Goal: Task Accomplishment & Management: Use online tool/utility

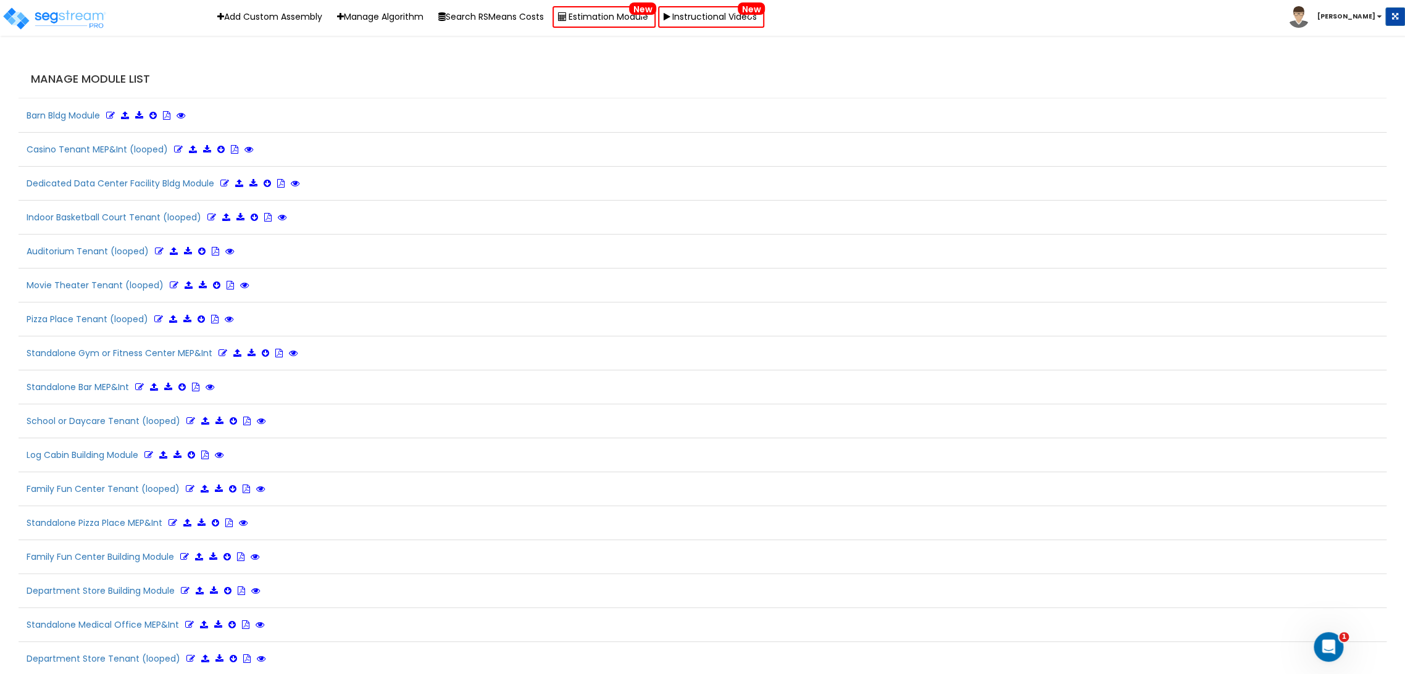
scroll to position [2747, 0]
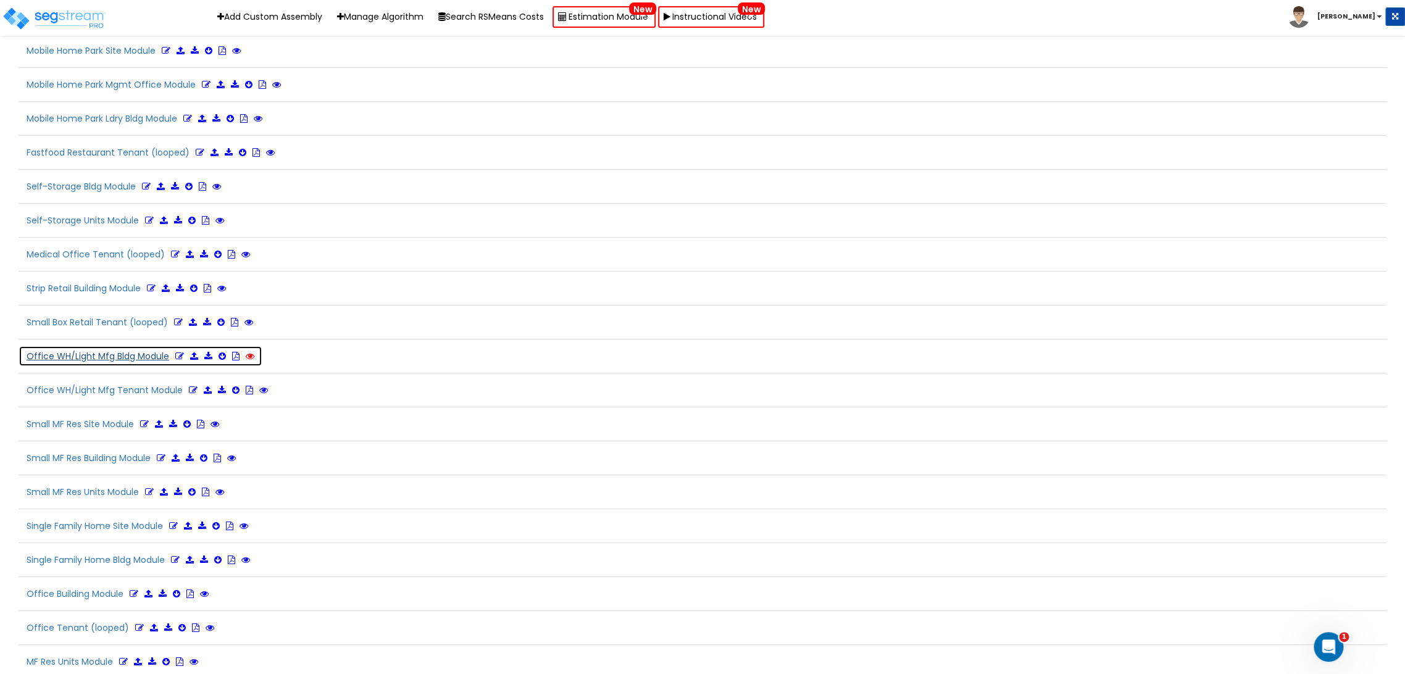
click at [248, 352] on icon at bounding box center [250, 356] width 9 height 9
click at [72, 21] on img at bounding box center [54, 18] width 105 height 25
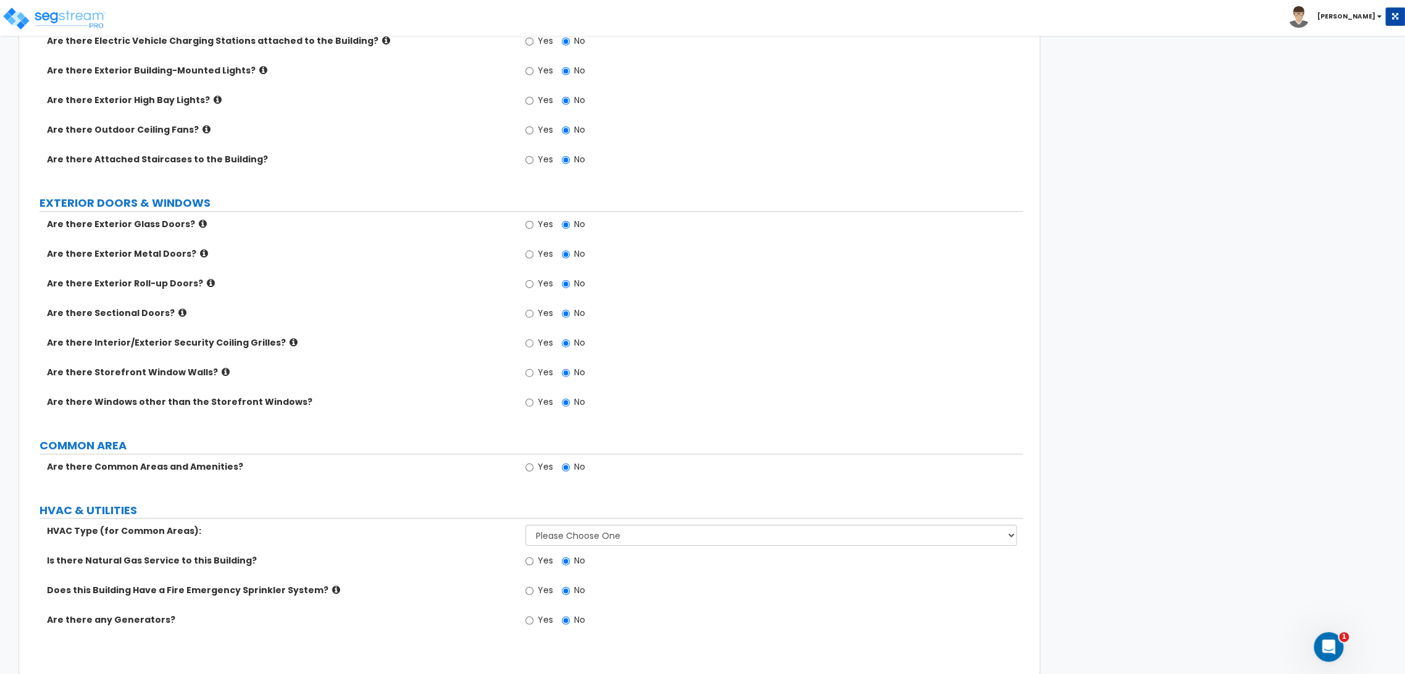
scroll to position [469, 0]
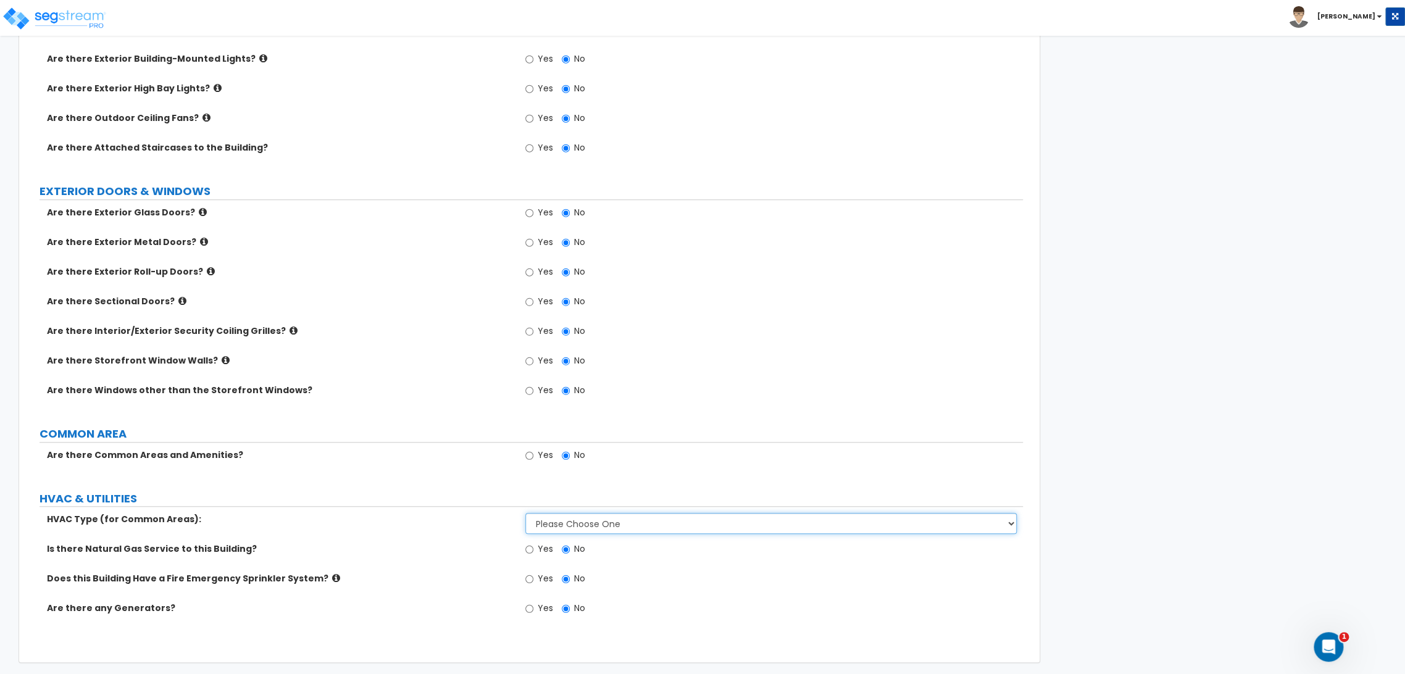
click at [629, 517] on select "Please Choose One Rooftop Unit Furnace-Condenser Forced Air Split Heating/Cooli…" at bounding box center [770, 523] width 491 height 21
click at [628, 518] on select "Please Choose One Rooftop Unit Furnace-Condenser Forced Air Split Heating/Cooli…" at bounding box center [770, 523] width 491 height 21
click at [630, 521] on select "Please Choose One Rooftop Unit Furnace-Condenser Forced Air Split Heating/Cooli…" at bounding box center [770, 523] width 491 height 21
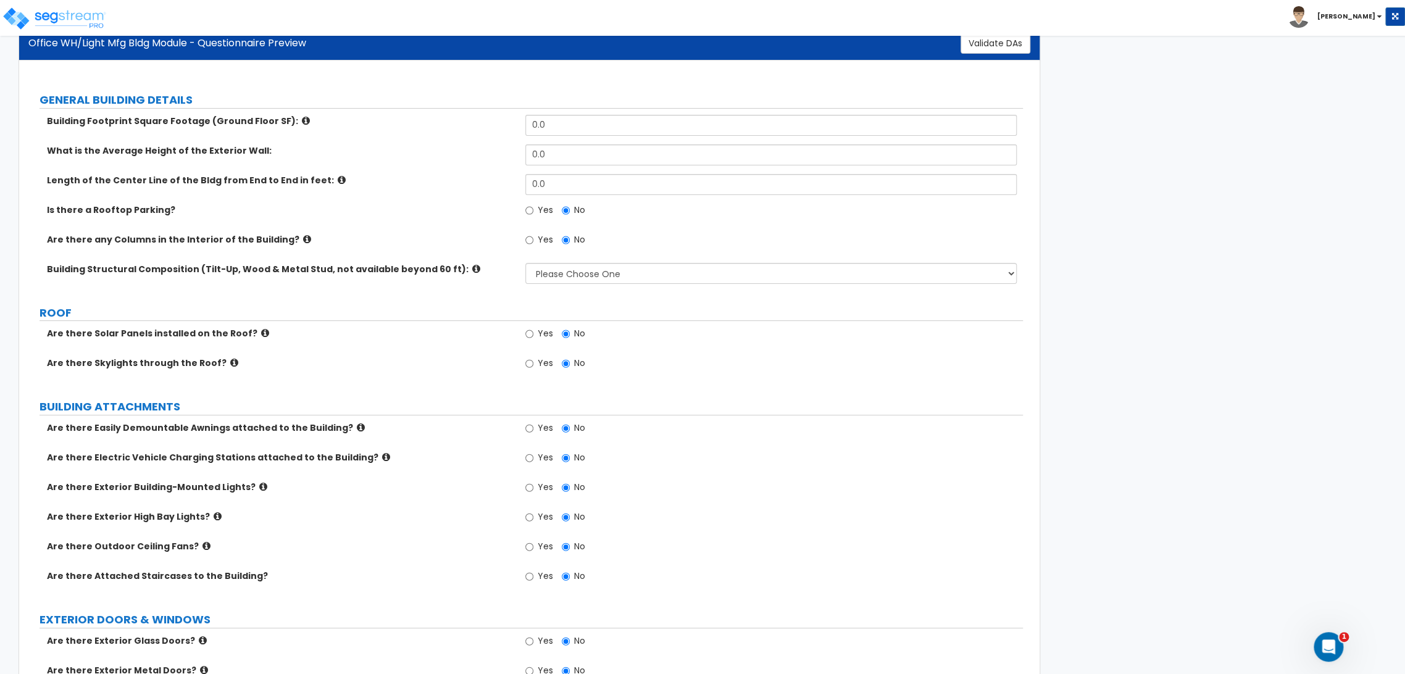
scroll to position [0, 0]
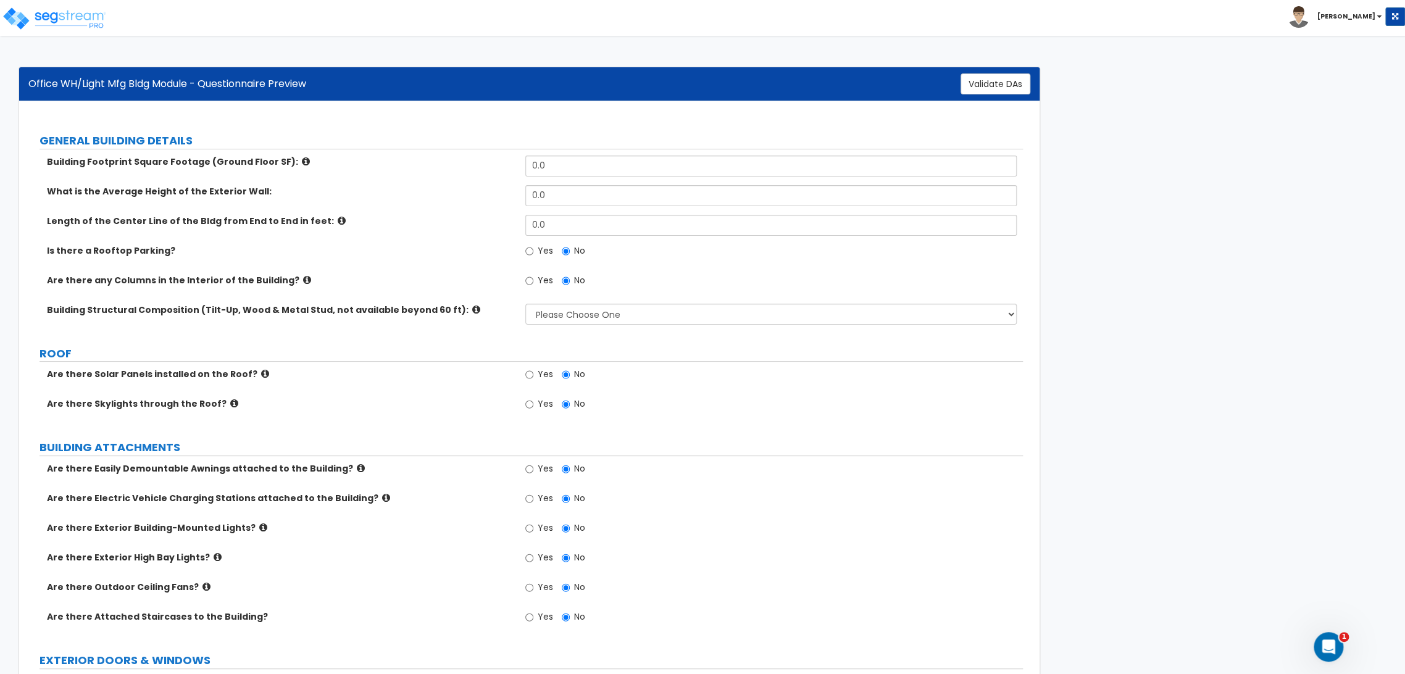
click at [447, 253] on div "Is there a Rooftop Parking?" at bounding box center [276, 250] width 497 height 12
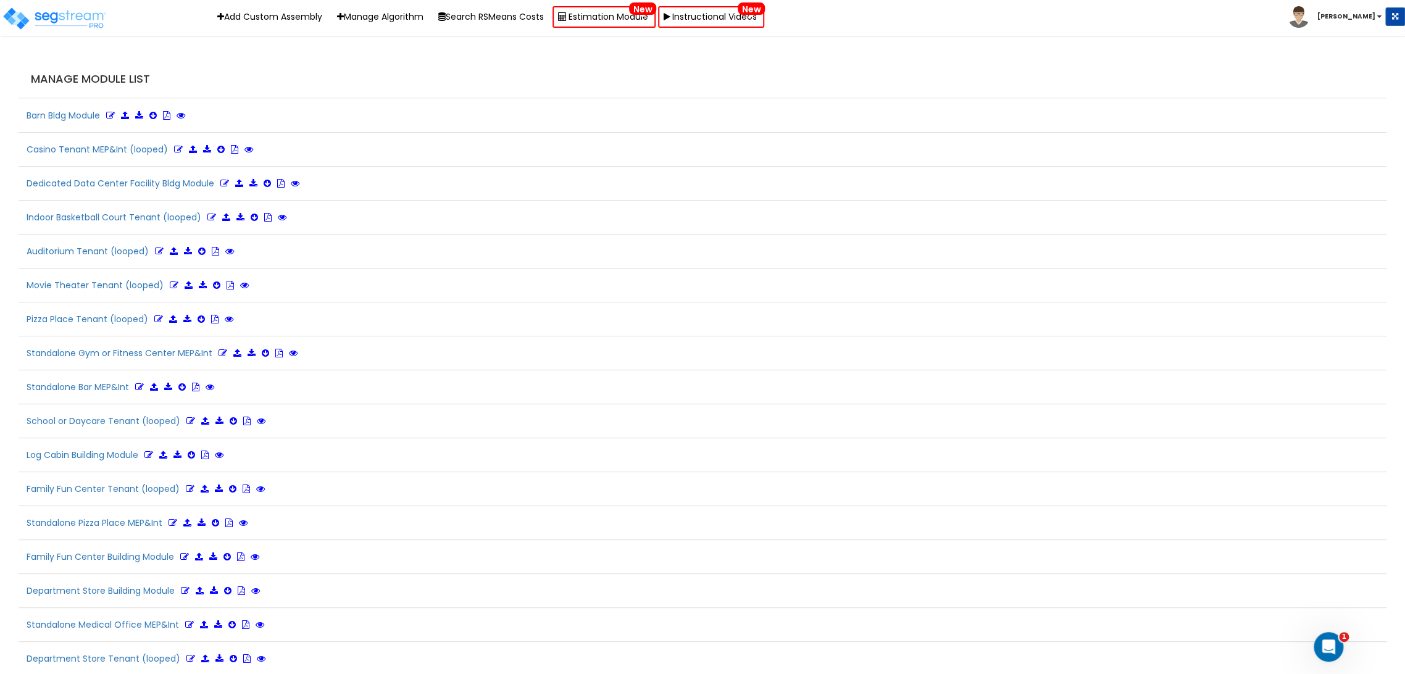
scroll to position [2747, 0]
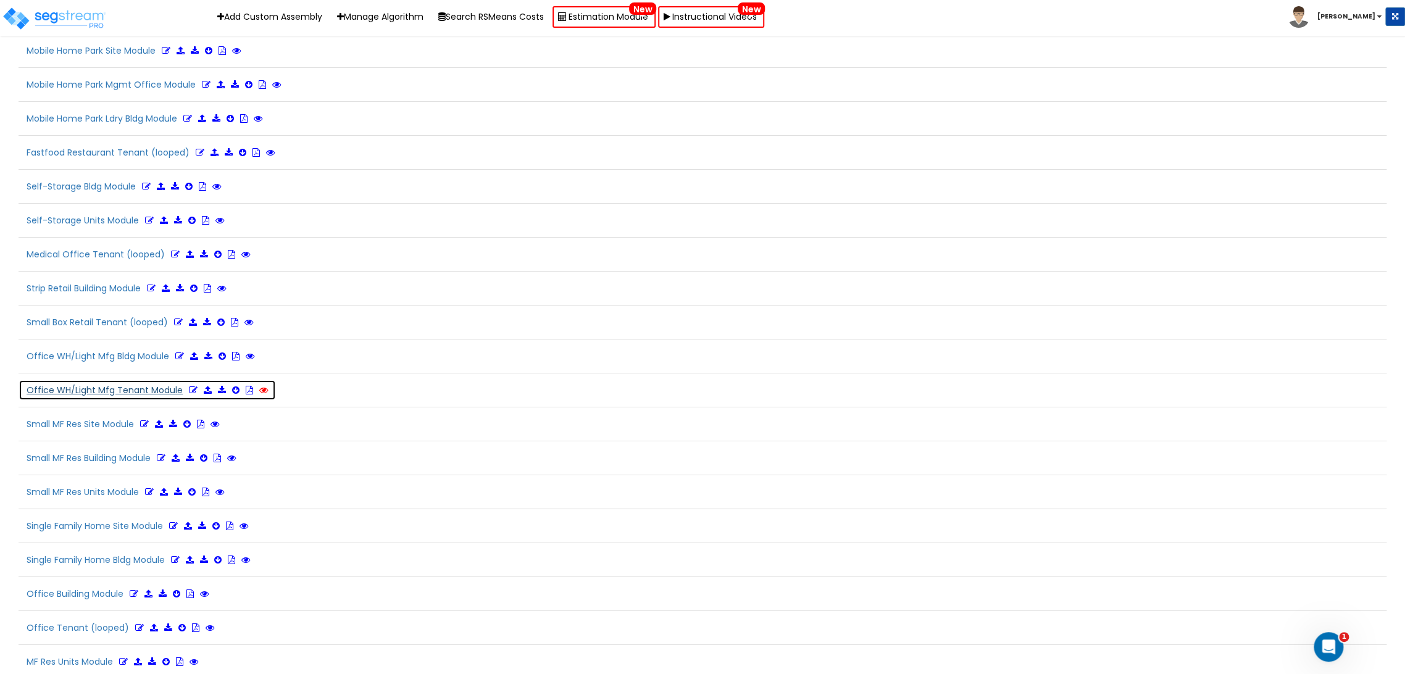
click at [259, 386] on icon at bounding box center [263, 390] width 9 height 9
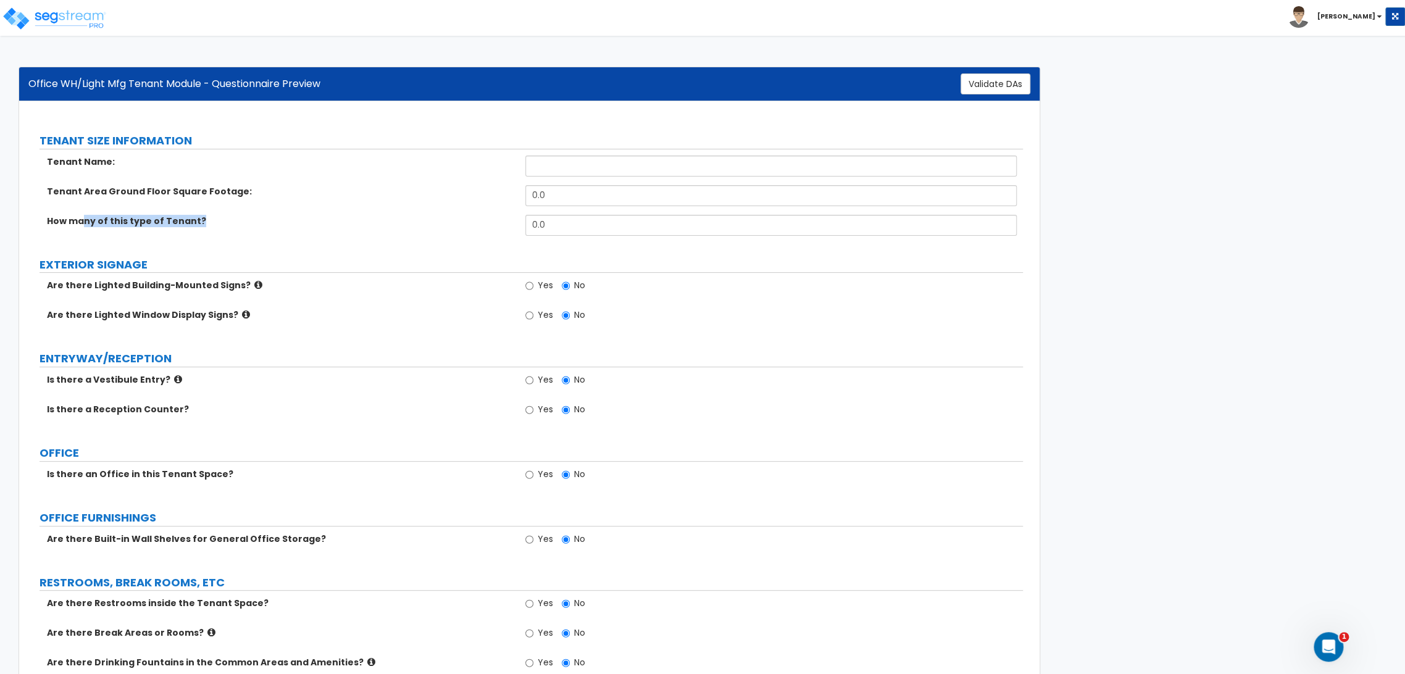
drag, startPoint x: 227, startPoint y: 210, endPoint x: 84, endPoint y: 219, distance: 143.4
click at [84, 219] on div "How many of this type of Tenant?" at bounding box center [276, 221] width 497 height 12
click at [161, 201] on div "Tenant Area Ground Floor Square Footage: 0.0" at bounding box center [525, 200] width 994 height 30
